Goal: Find specific page/section: Find specific page/section

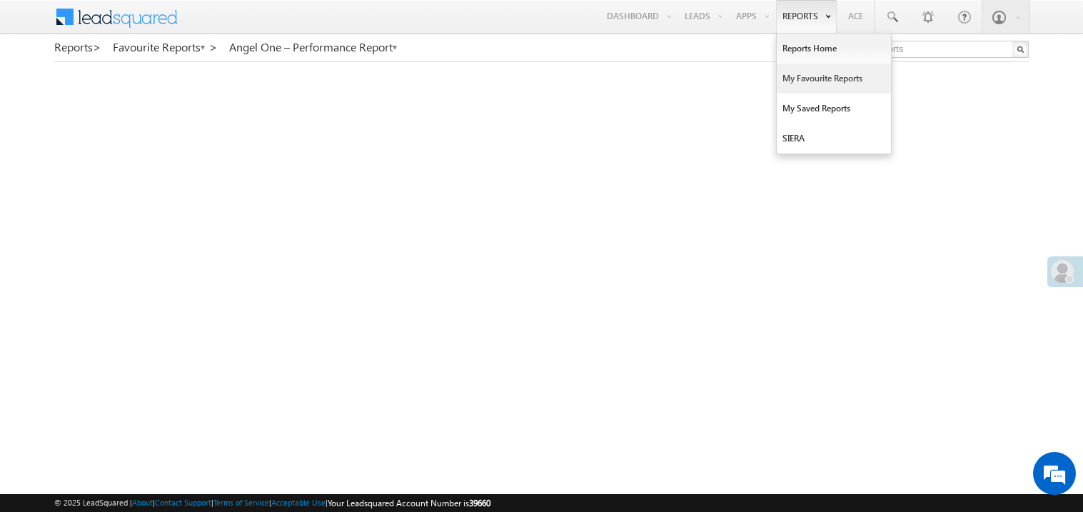
click at [799, 81] on link "My Favourite Reports" at bounding box center [834, 79] width 114 height 30
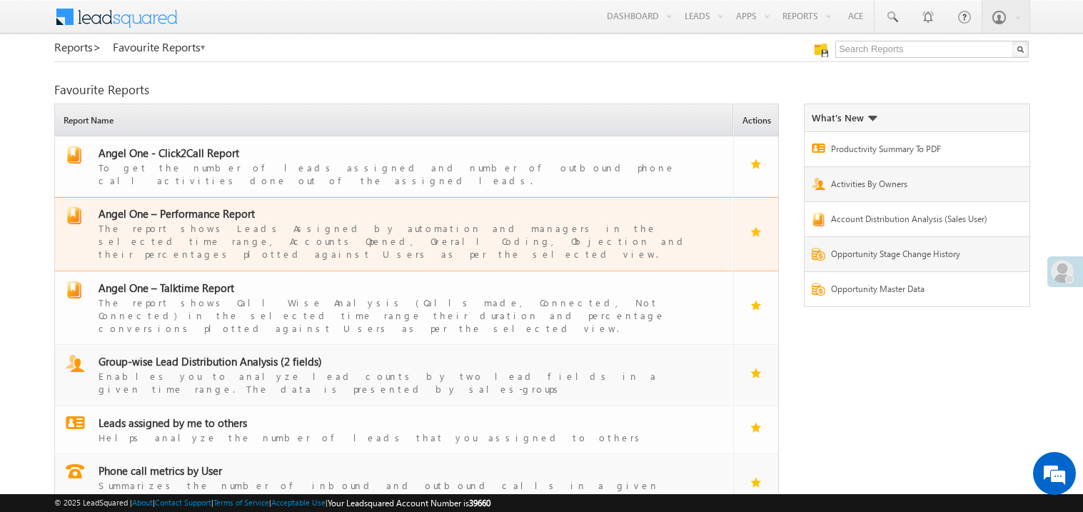
click at [193, 206] on span "Angel One – Performance Report" at bounding box center [177, 213] width 156 height 14
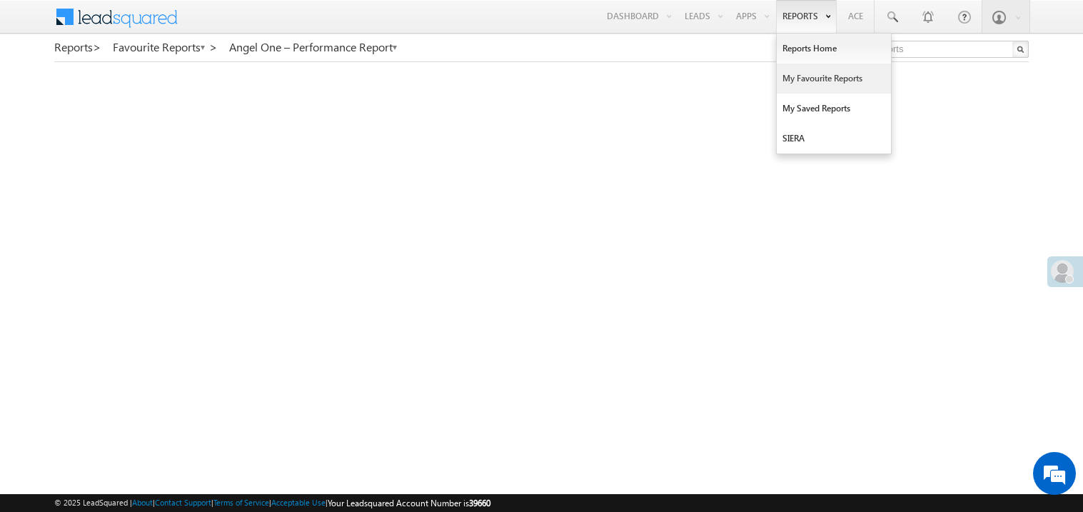
click at [790, 75] on link "My Favourite Reports" at bounding box center [834, 79] width 114 height 30
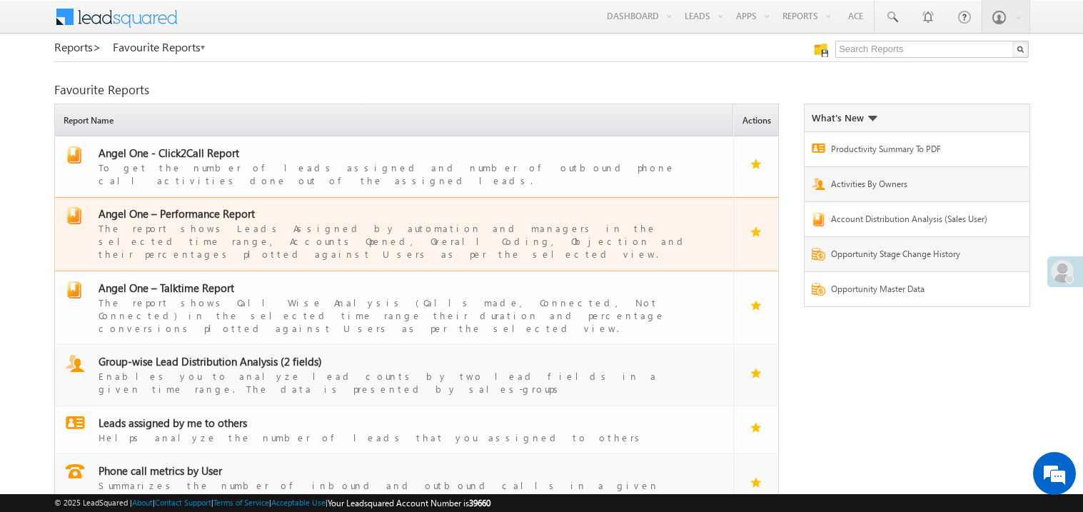
click at [189, 206] on span "Angel One – Performance Report" at bounding box center [177, 213] width 156 height 14
